Goal: Task Accomplishment & Management: Use online tool/utility

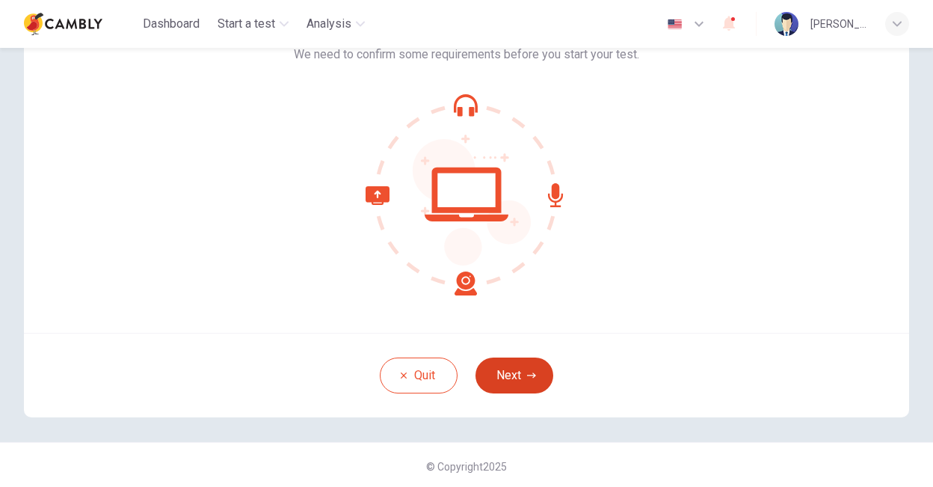
scroll to position [106, 0]
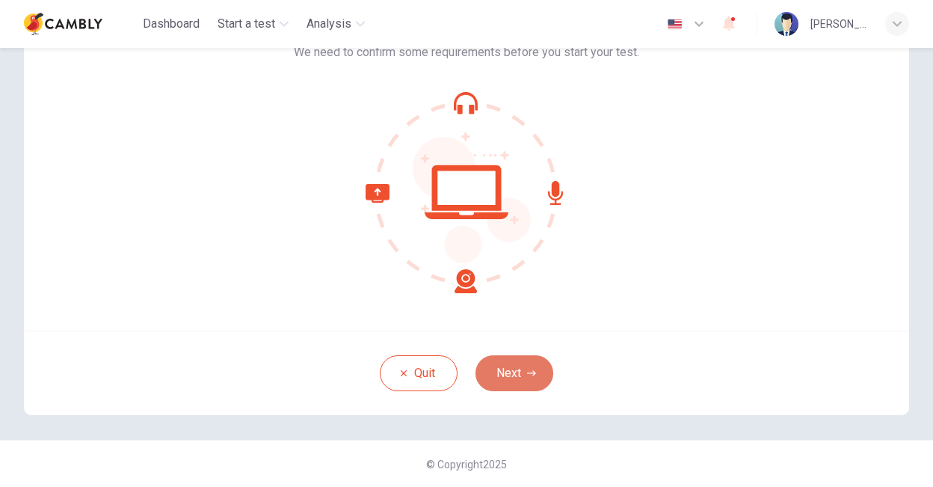
click at [491, 379] on button "Next" at bounding box center [514, 373] width 78 height 36
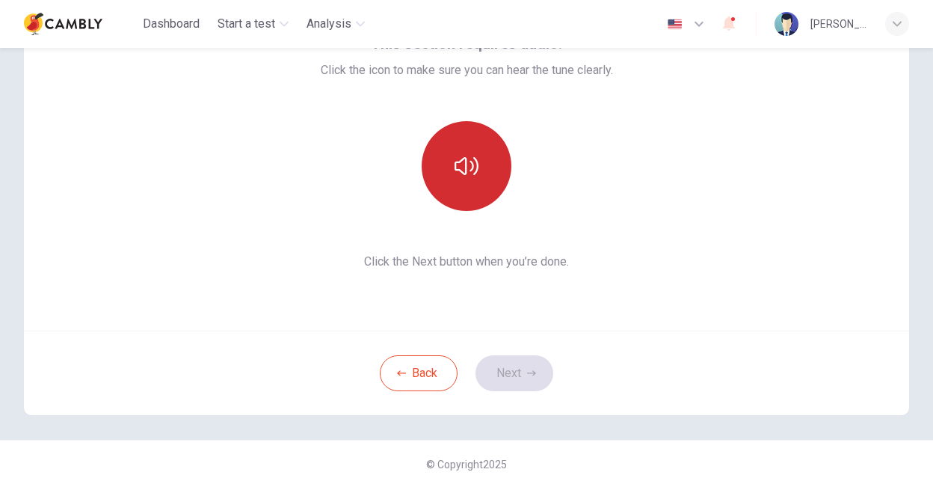
click at [446, 178] on button "button" at bounding box center [467, 166] width 90 height 90
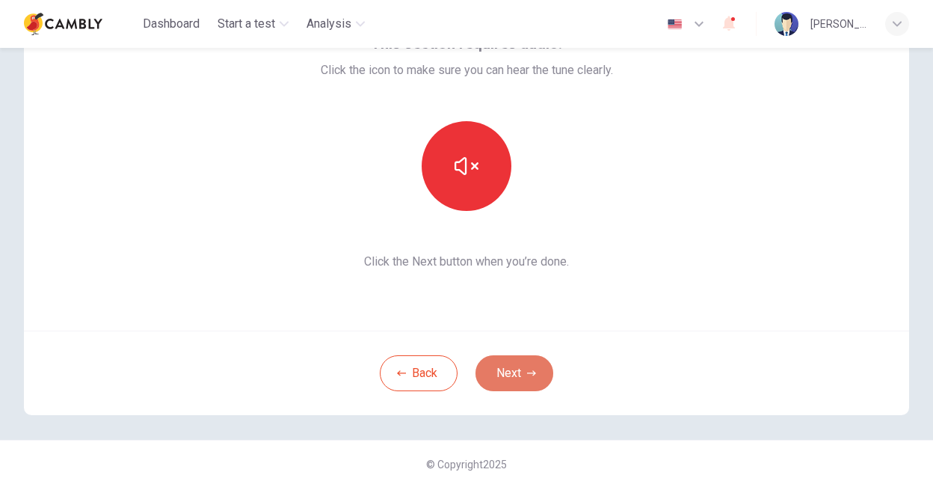
click at [512, 365] on button "Next" at bounding box center [514, 373] width 78 height 36
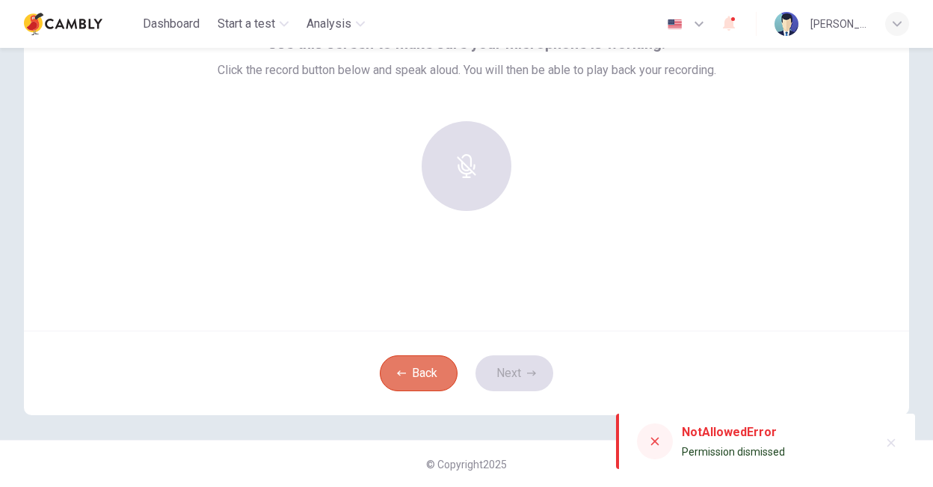
click at [429, 376] on button "Back" at bounding box center [419, 373] width 78 height 36
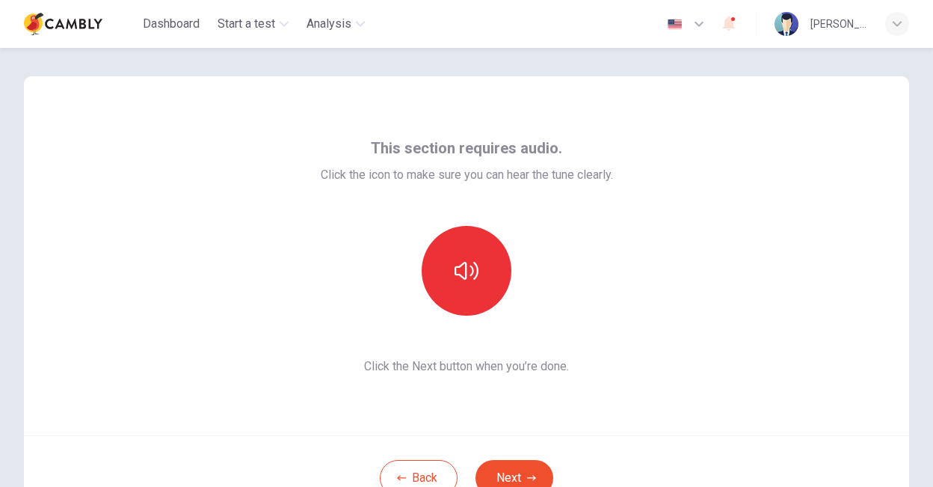
scroll to position [0, 0]
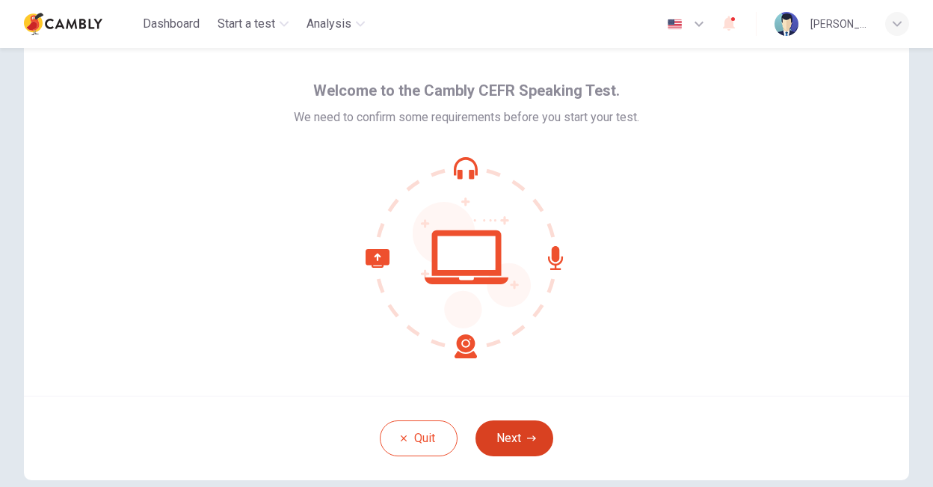
scroll to position [75, 0]
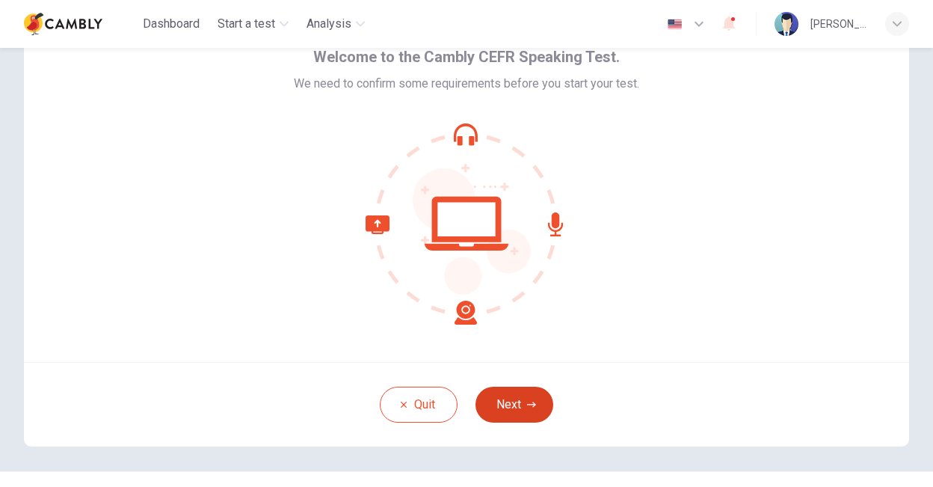
click at [495, 407] on button "Next" at bounding box center [514, 404] width 78 height 36
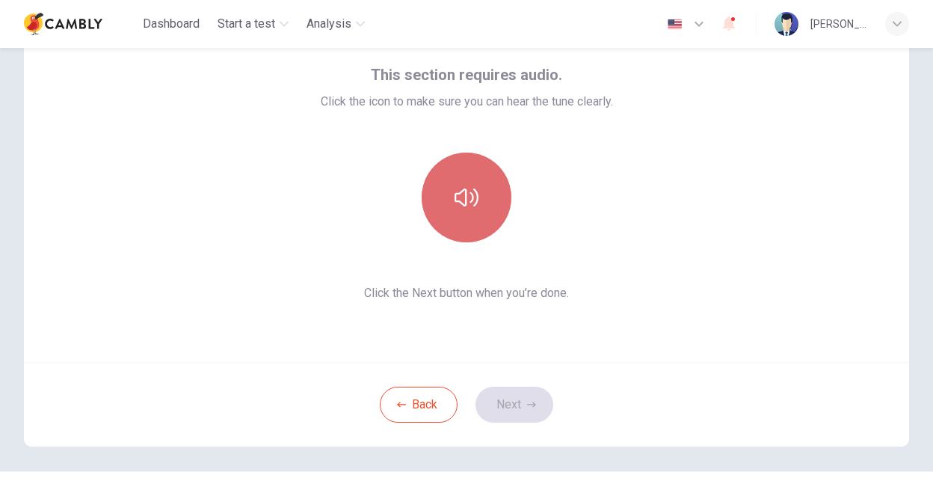
click at [442, 189] on button "button" at bounding box center [467, 197] width 90 height 90
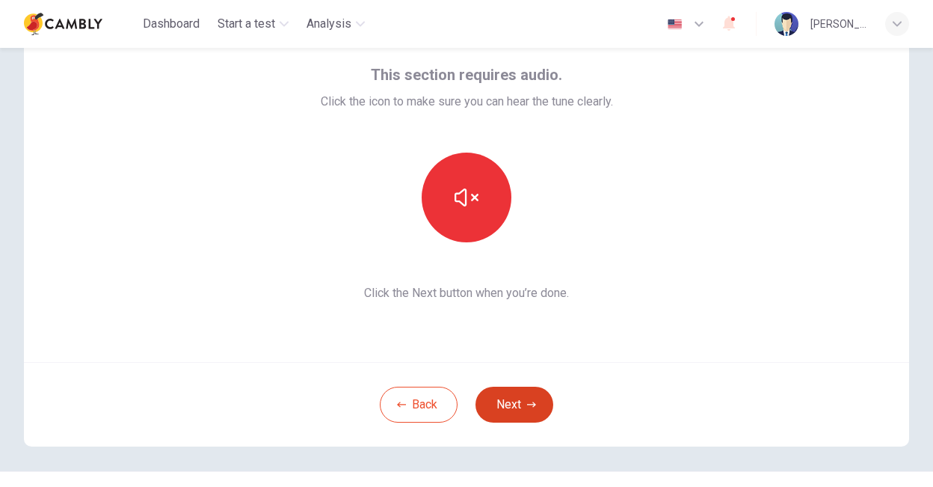
click at [527, 406] on icon "button" at bounding box center [531, 404] width 9 height 9
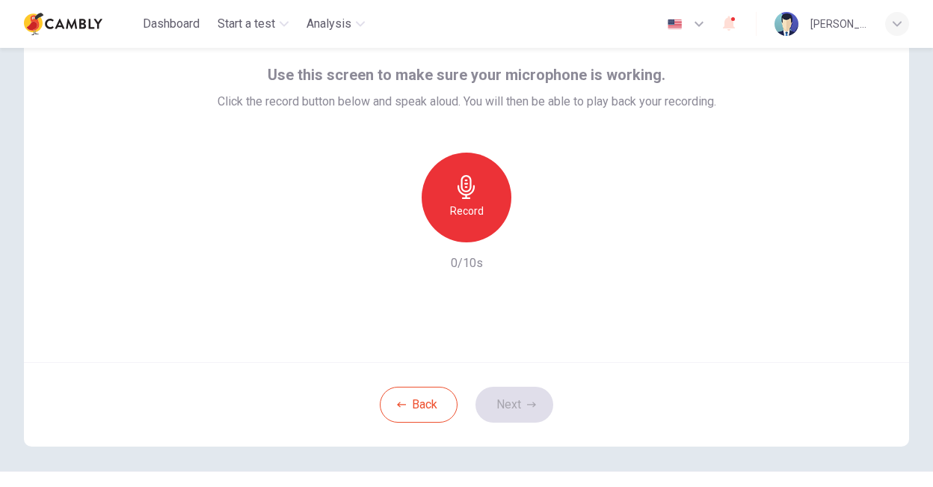
click at [460, 212] on h6 "Record" at bounding box center [467, 211] width 34 height 18
click at [493, 403] on button "Next" at bounding box center [514, 404] width 78 height 36
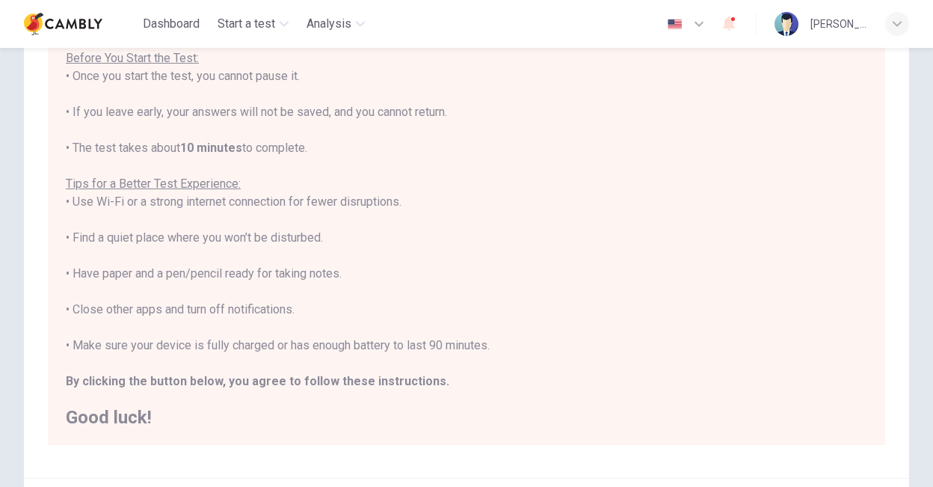
scroll to position [297, 0]
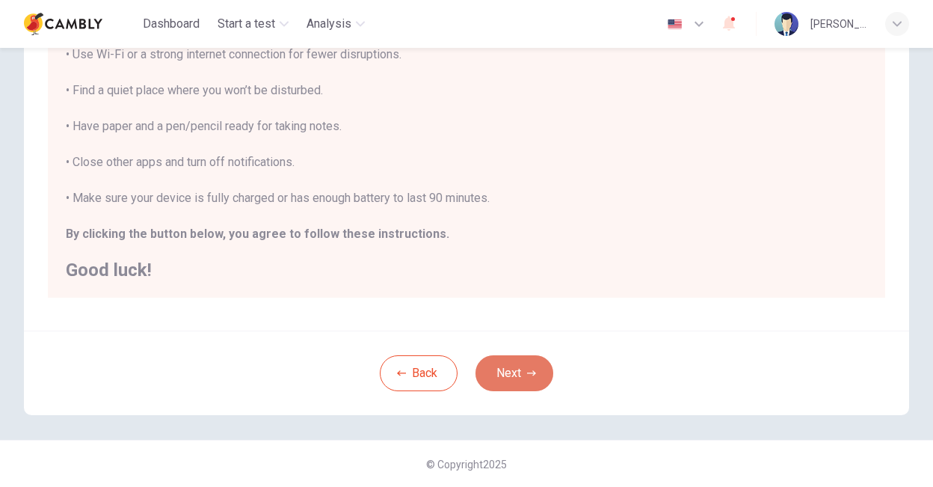
click at [501, 364] on button "Next" at bounding box center [514, 373] width 78 height 36
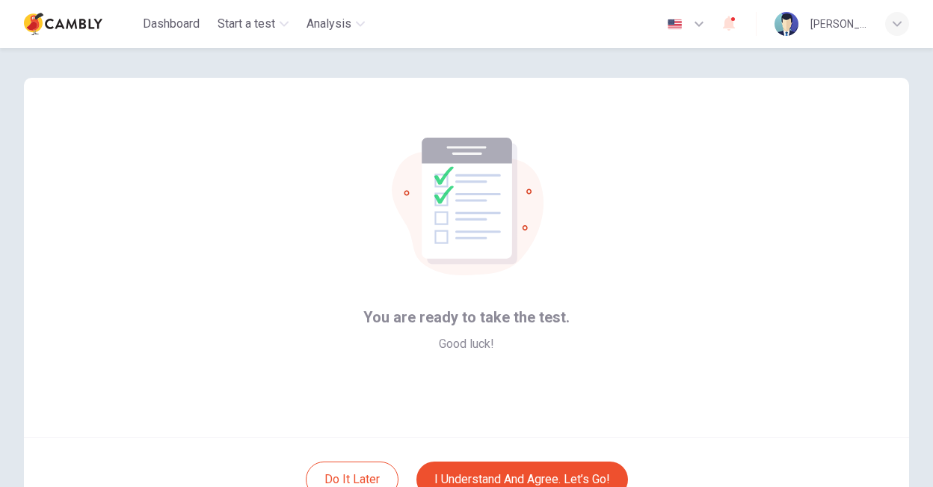
scroll to position [106, 0]
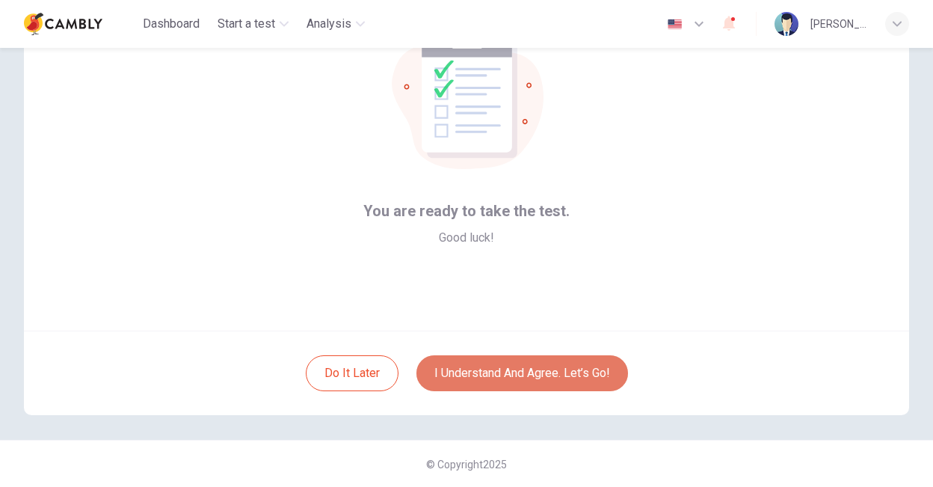
click at [499, 376] on button "I understand and agree. Let’s go!" at bounding box center [522, 373] width 212 height 36
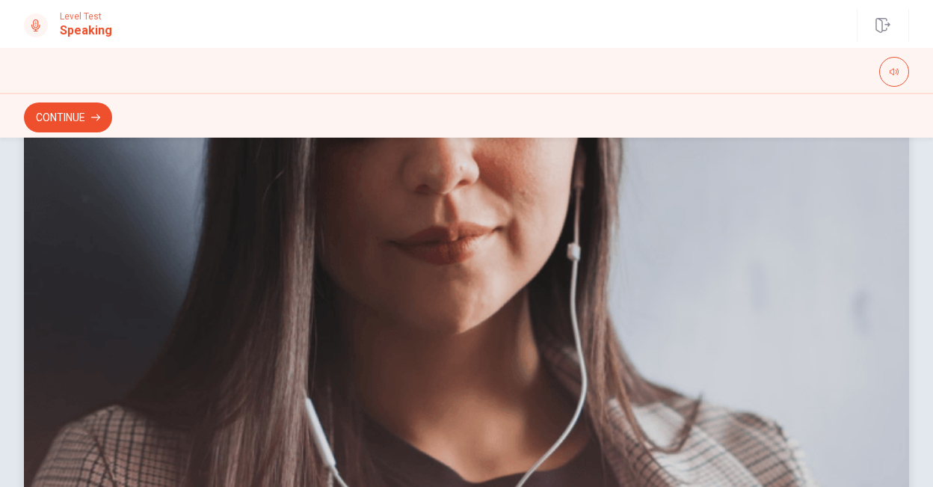
scroll to position [111, 0]
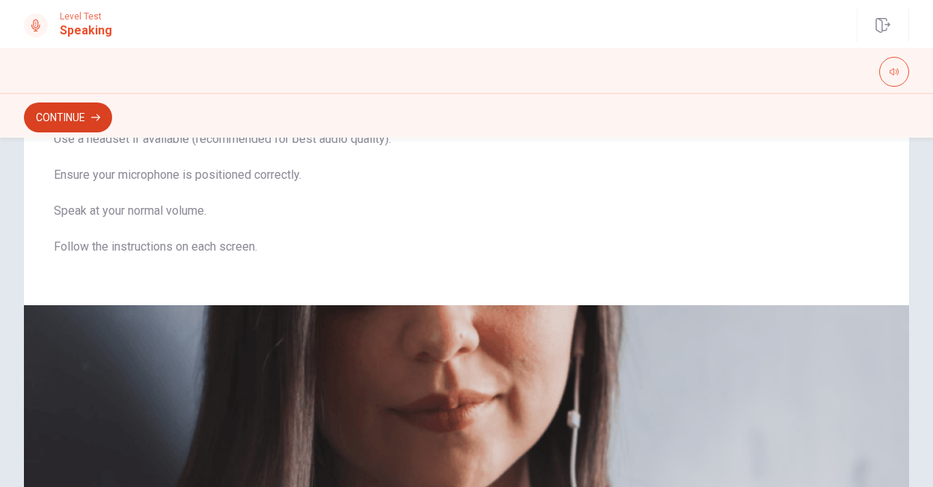
click at [72, 107] on button "Continue" at bounding box center [68, 117] width 88 height 30
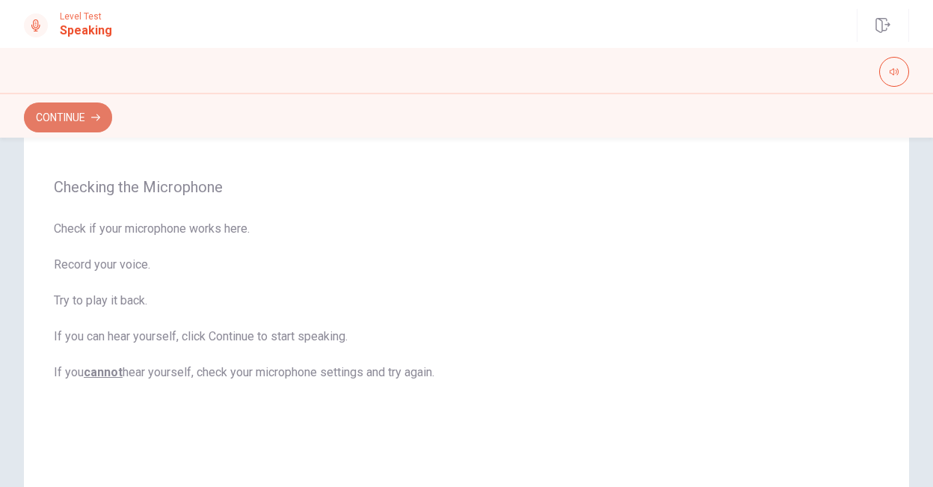
click at [85, 117] on button "Continue" at bounding box center [68, 117] width 88 height 30
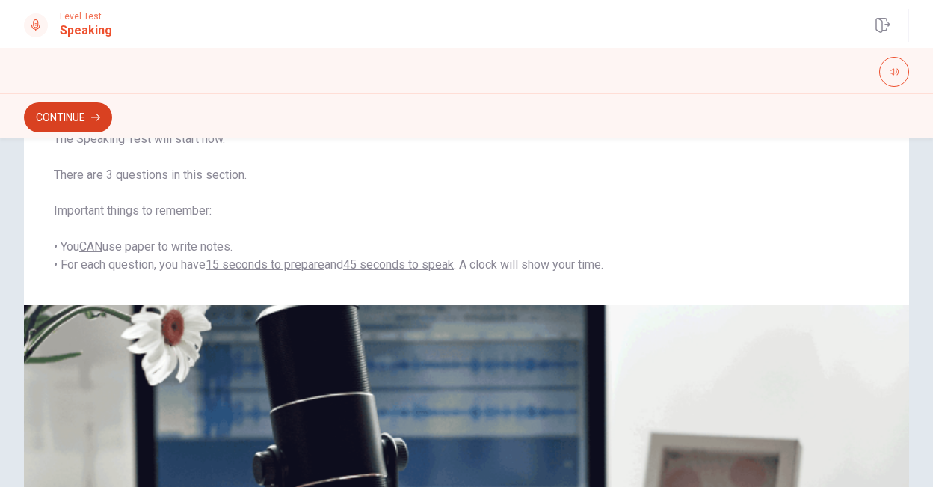
click at [84, 123] on button "Continue" at bounding box center [68, 117] width 88 height 30
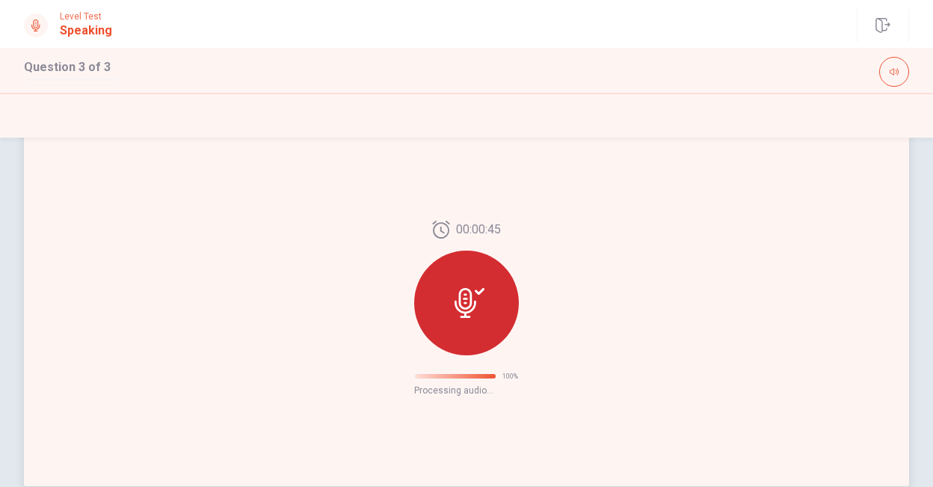
scroll to position [146, 0]
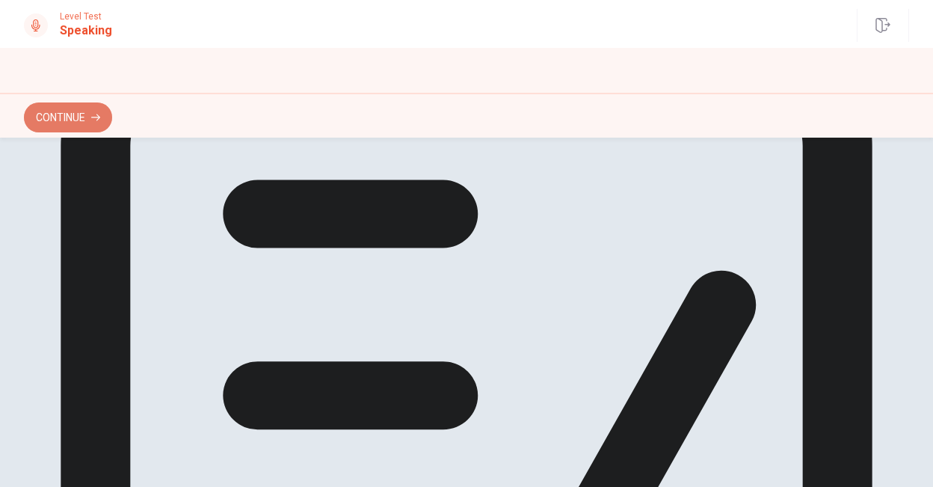
click at [58, 120] on button "Continue" at bounding box center [68, 117] width 88 height 30
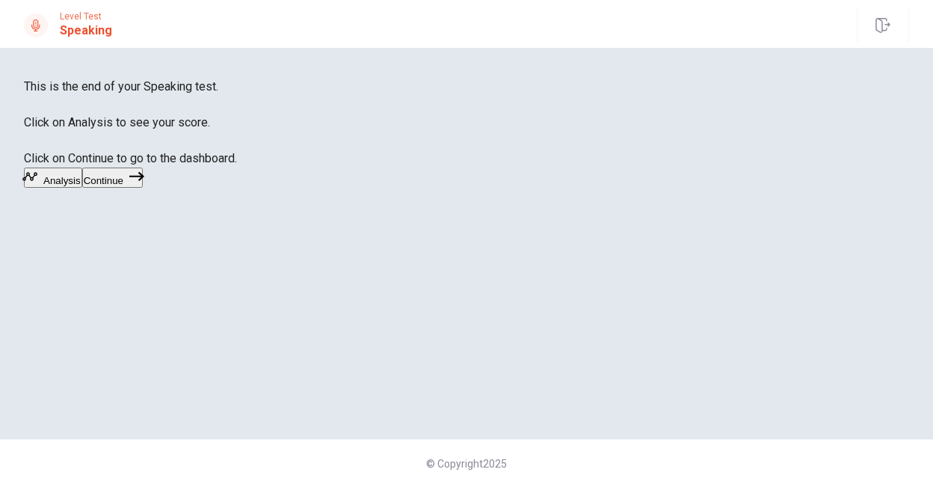
scroll to position [57, 0]
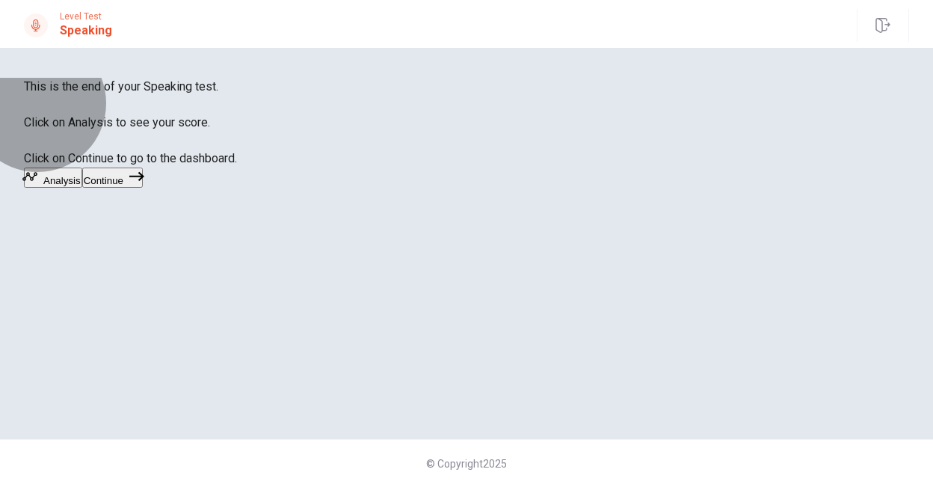
click at [143, 188] on button "Continue" at bounding box center [112, 177] width 61 height 20
